Goal: Information Seeking & Learning: Check status

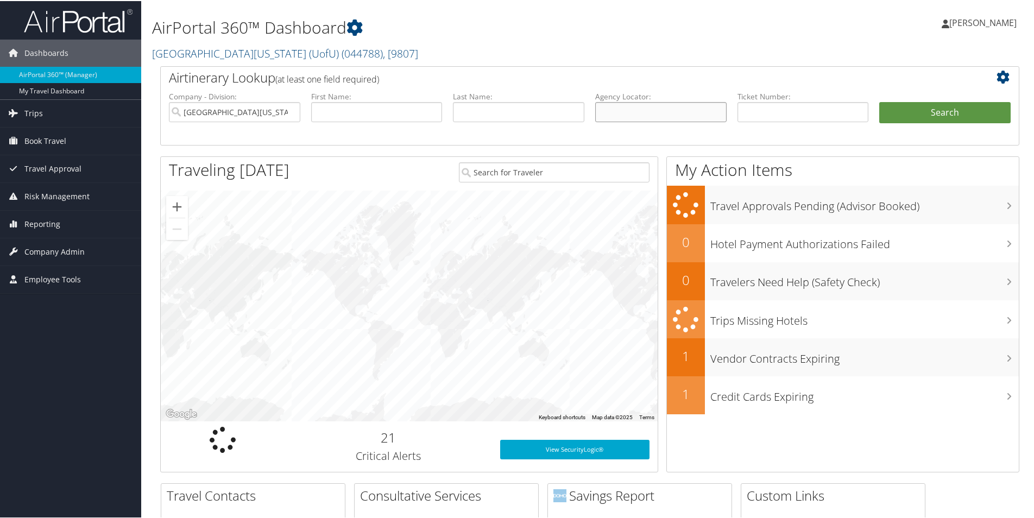
click at [631, 113] on input "text" at bounding box center [660, 111] width 131 height 20
type input "CL2BBQ"
click at [879, 101] on button "Search" at bounding box center [944, 112] width 131 height 22
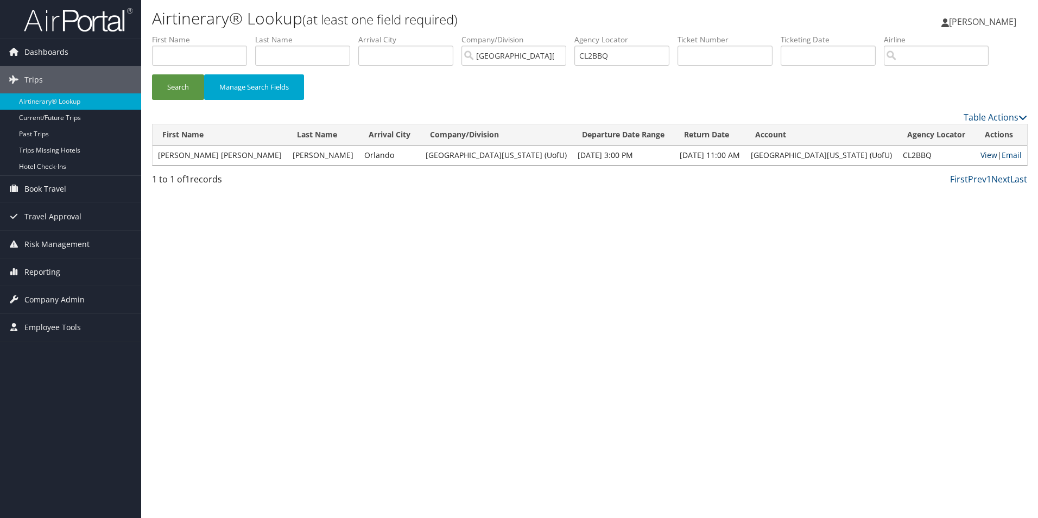
click at [981, 151] on link "View" at bounding box center [989, 155] width 17 height 10
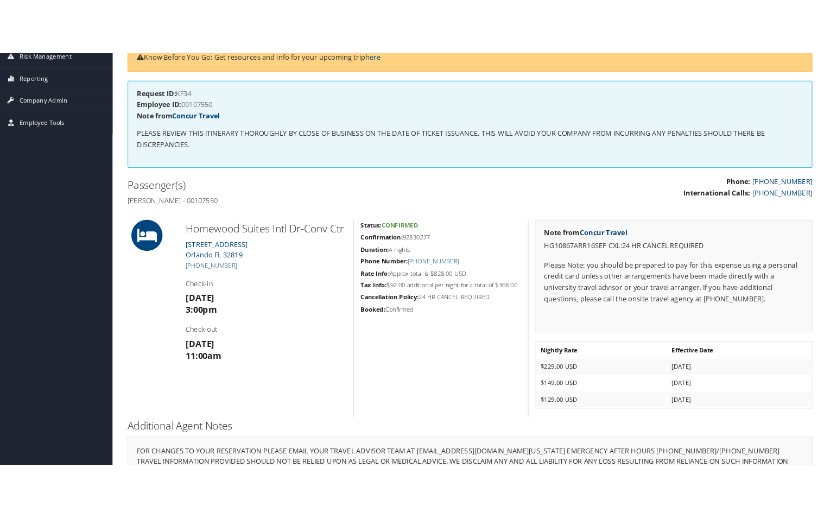
scroll to position [232, 0]
